Goal: Use online tool/utility: Utilize a website feature to perform a specific function

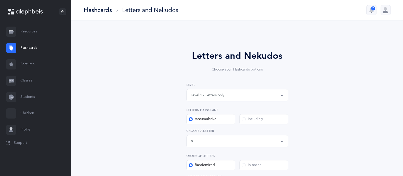
select select "27"
select select "single"
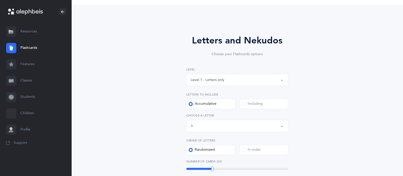
click at [272, 85] on button "Level 1 - Letters only" at bounding box center [238, 80] width 102 height 12
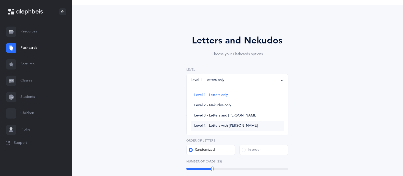
click at [228, 126] on span "Level 4 - Letters with [PERSON_NAME]" at bounding box center [226, 125] width 64 height 5
select select "4"
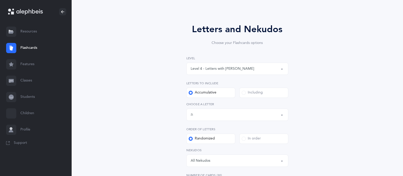
scroll to position [72, 0]
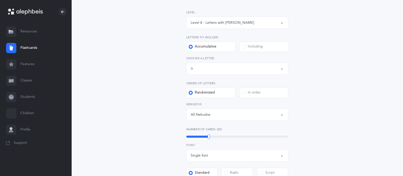
click at [258, 67] on div "Letters up until: ת" at bounding box center [237, 68] width 93 height 9
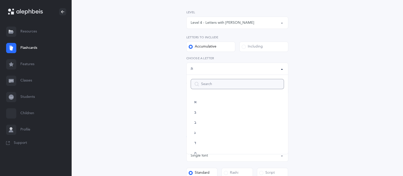
scroll to position [253, 0]
click at [203, 124] on link "שׂ" at bounding box center [237, 125] width 93 height 10
select select "87"
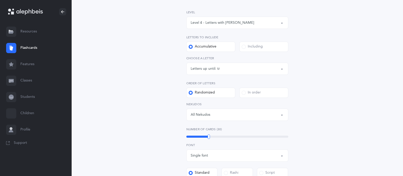
click at [245, 46] on span at bounding box center [244, 47] width 4 height 4
click at [0, 0] on input "Including" at bounding box center [0, 0] width 0 height 0
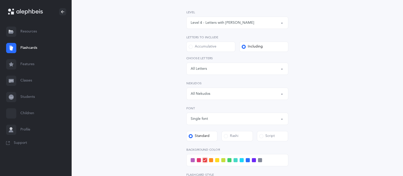
click at [232, 68] on div "Letters: All Letters" at bounding box center [237, 68] width 93 height 9
click at [202, 114] on link "שׁ" at bounding box center [237, 115] width 93 height 10
select select "86"
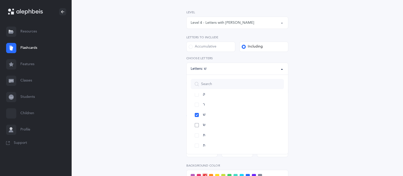
click at [196, 124] on link "שׂ" at bounding box center [237, 125] width 93 height 10
click at [322, 81] on div "Letters and Nekudos Choose your Flashcards options Level 1 - Letters only Level…" at bounding box center [237, 116] width 233 height 308
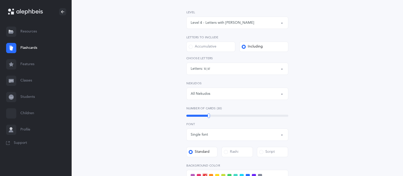
click at [262, 93] on div "All Nekudos" at bounding box center [237, 93] width 93 height 9
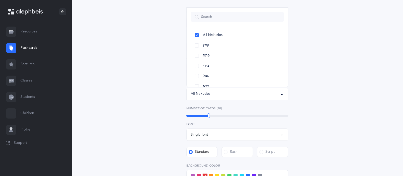
click at [262, 93] on div "All Nekudos" at bounding box center [237, 93] width 93 height 9
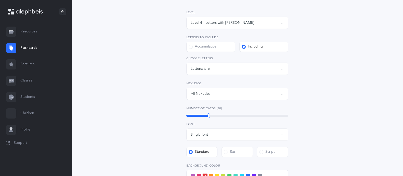
scroll to position [107, 0]
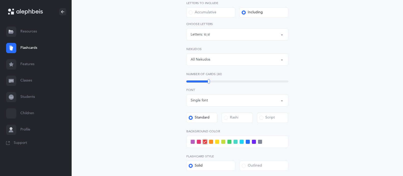
click at [227, 84] on div "Level 1 - Letters only Level 2 - Nekudos only Level 3 - Letters and Nekudos Lev…" at bounding box center [238, 96] width 102 height 240
click at [227, 82] on div "46" at bounding box center [238, 81] width 102 height 4
drag, startPoint x: 227, startPoint y: 82, endPoint x: 231, endPoint y: 82, distance: 4.3
click at [231, 82] on div at bounding box center [231, 81] width 2 height 5
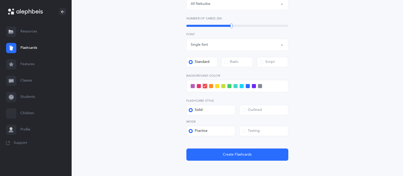
scroll to position [163, 0]
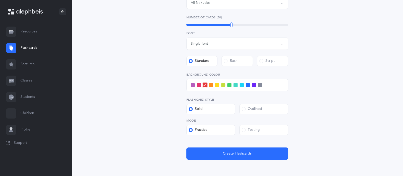
click at [233, 159] on div "Letters and Nekudos Choose your Flashcards options Level 1 - Letters only Level…" at bounding box center [237, 25] width 233 height 308
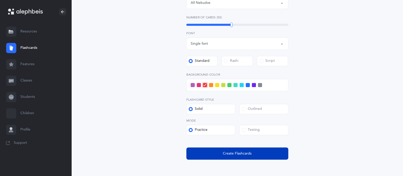
click at [232, 149] on button "Create Flashcards" at bounding box center [238, 153] width 102 height 12
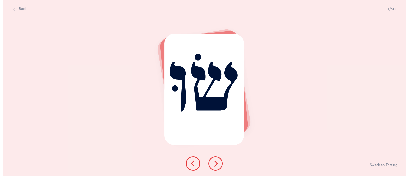
scroll to position [0, 0]
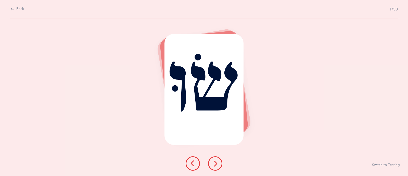
click at [216, 158] on button at bounding box center [215, 163] width 14 height 14
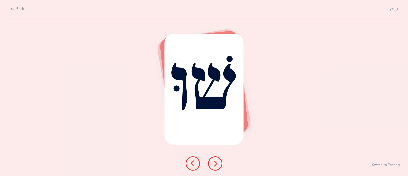
click at [216, 158] on button at bounding box center [215, 163] width 14 height 14
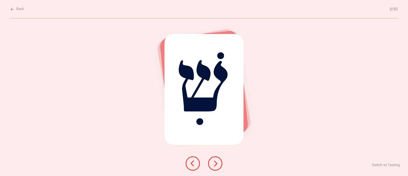
click at [216, 158] on button at bounding box center [215, 163] width 14 height 14
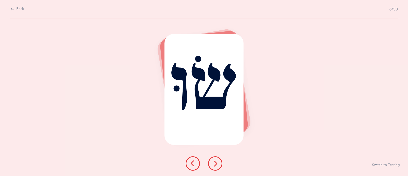
click at [216, 158] on button at bounding box center [215, 163] width 14 height 14
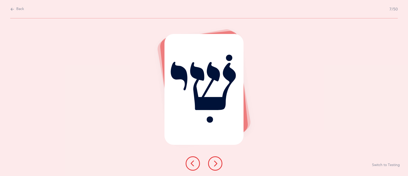
click at [216, 158] on button at bounding box center [215, 163] width 14 height 14
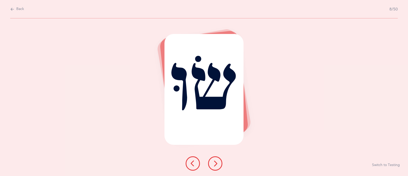
click at [216, 158] on button at bounding box center [215, 163] width 14 height 14
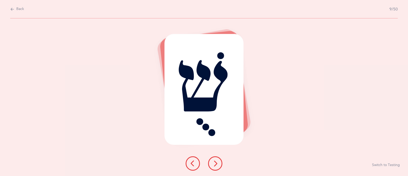
click at [216, 158] on button at bounding box center [215, 163] width 14 height 14
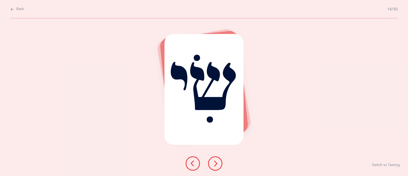
click at [216, 158] on button at bounding box center [215, 163] width 14 height 14
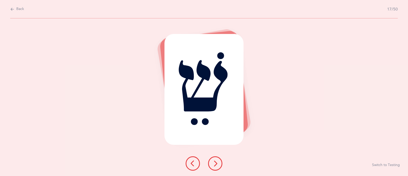
click at [216, 158] on button at bounding box center [215, 163] width 14 height 14
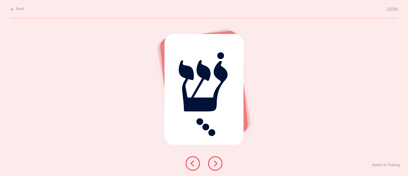
click at [216, 158] on button at bounding box center [215, 163] width 14 height 14
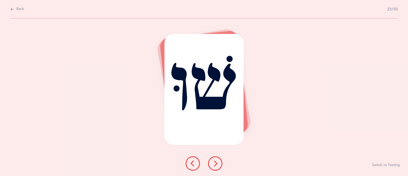
click at [216, 158] on button at bounding box center [215, 163] width 14 height 14
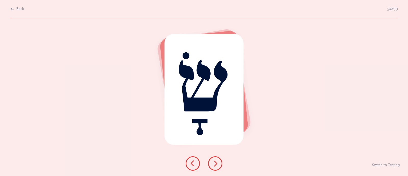
click at [215, 162] on icon at bounding box center [215, 163] width 6 height 6
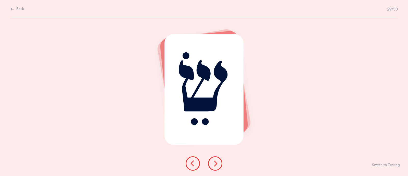
click at [215, 162] on icon at bounding box center [215, 163] width 6 height 6
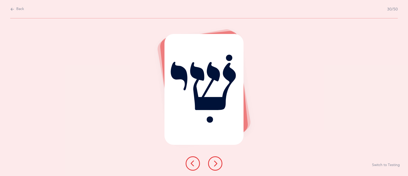
click at [215, 162] on icon at bounding box center [215, 163] width 6 height 6
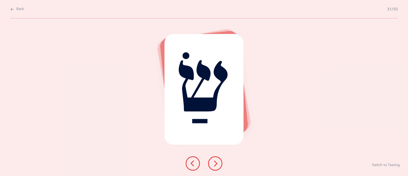
click at [215, 162] on icon at bounding box center [215, 163] width 6 height 6
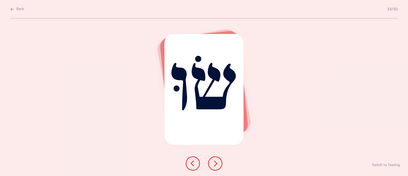
click at [215, 162] on icon at bounding box center [215, 163] width 6 height 6
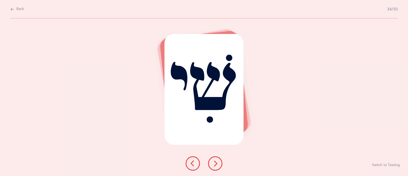
click at [215, 162] on icon at bounding box center [215, 163] width 6 height 6
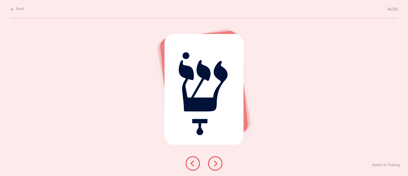
click at [215, 162] on icon at bounding box center [215, 163] width 6 height 6
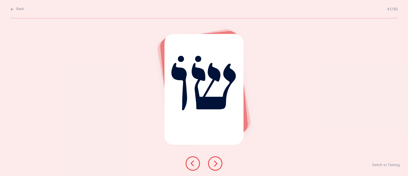
click at [215, 162] on icon at bounding box center [215, 163] width 6 height 6
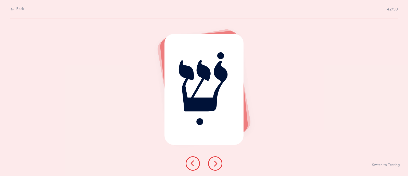
click at [215, 162] on icon at bounding box center [215, 163] width 6 height 6
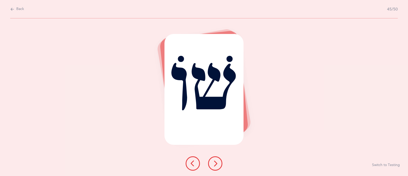
click at [215, 162] on icon at bounding box center [215, 163] width 6 height 6
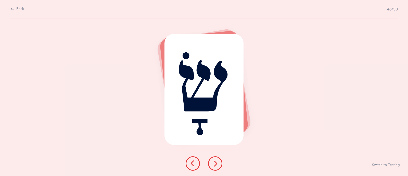
click at [215, 162] on icon at bounding box center [215, 163] width 6 height 6
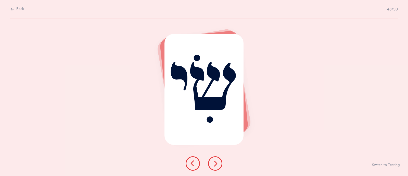
click at [215, 162] on icon at bounding box center [215, 163] width 6 height 6
